Goal: Task Accomplishment & Management: Manage account settings

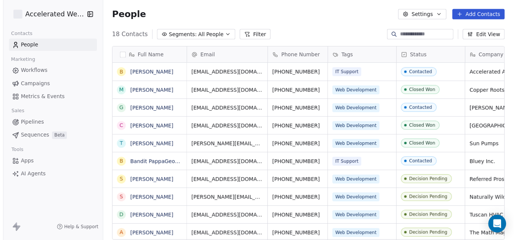
scroll to position [210, 415]
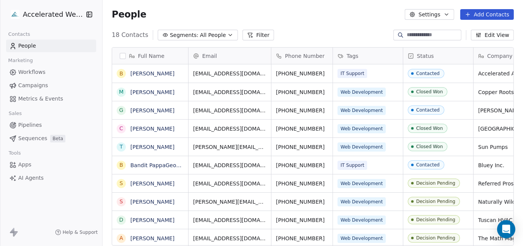
click at [40, 18] on html "Accelerated Websites Contacts People Marketing Workflows Campaigns Metrics & Ev…" at bounding box center [261, 123] width 523 height 246
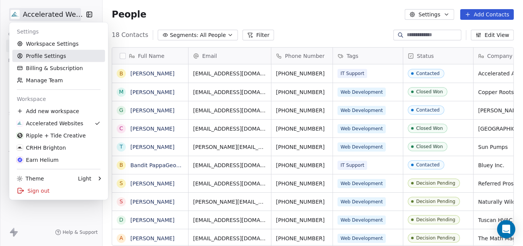
click at [43, 54] on link "Profile Settings" at bounding box center [58, 56] width 93 height 12
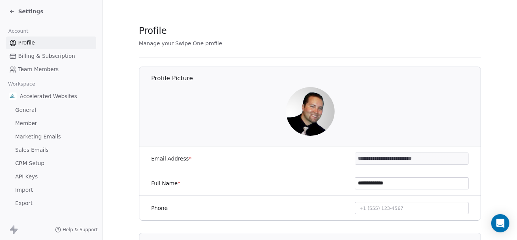
click at [32, 163] on span "CRM Setup" at bounding box center [29, 163] width 29 height 8
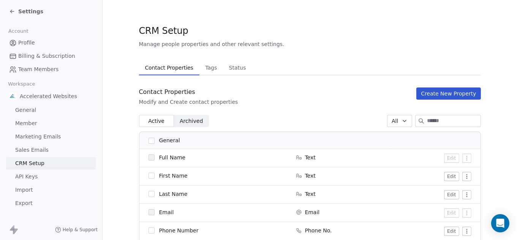
click at [35, 109] on link "General" at bounding box center [51, 110] width 90 height 13
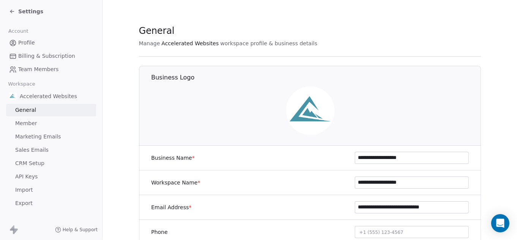
scroll to position [8, 0]
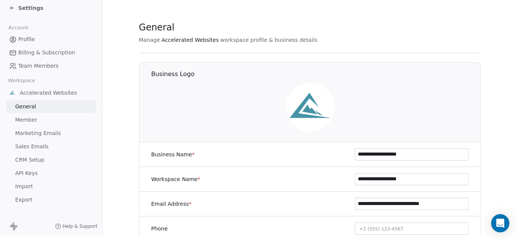
drag, startPoint x: 454, startPoint y: 200, endPoint x: 327, endPoint y: 189, distance: 126.8
click at [327, 192] on div "**********" at bounding box center [310, 204] width 342 height 25
